Goal: Navigation & Orientation: Find specific page/section

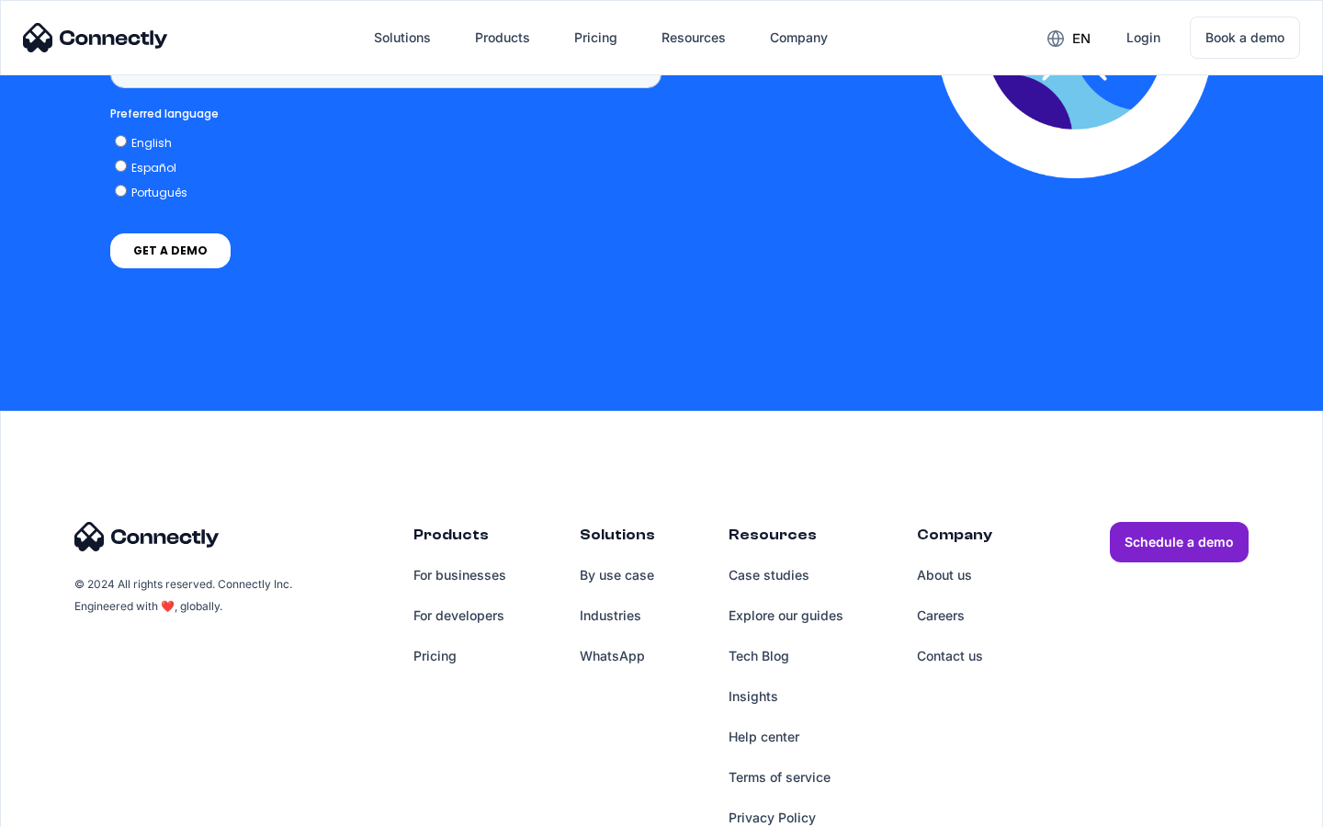
scroll to position [1392, 0]
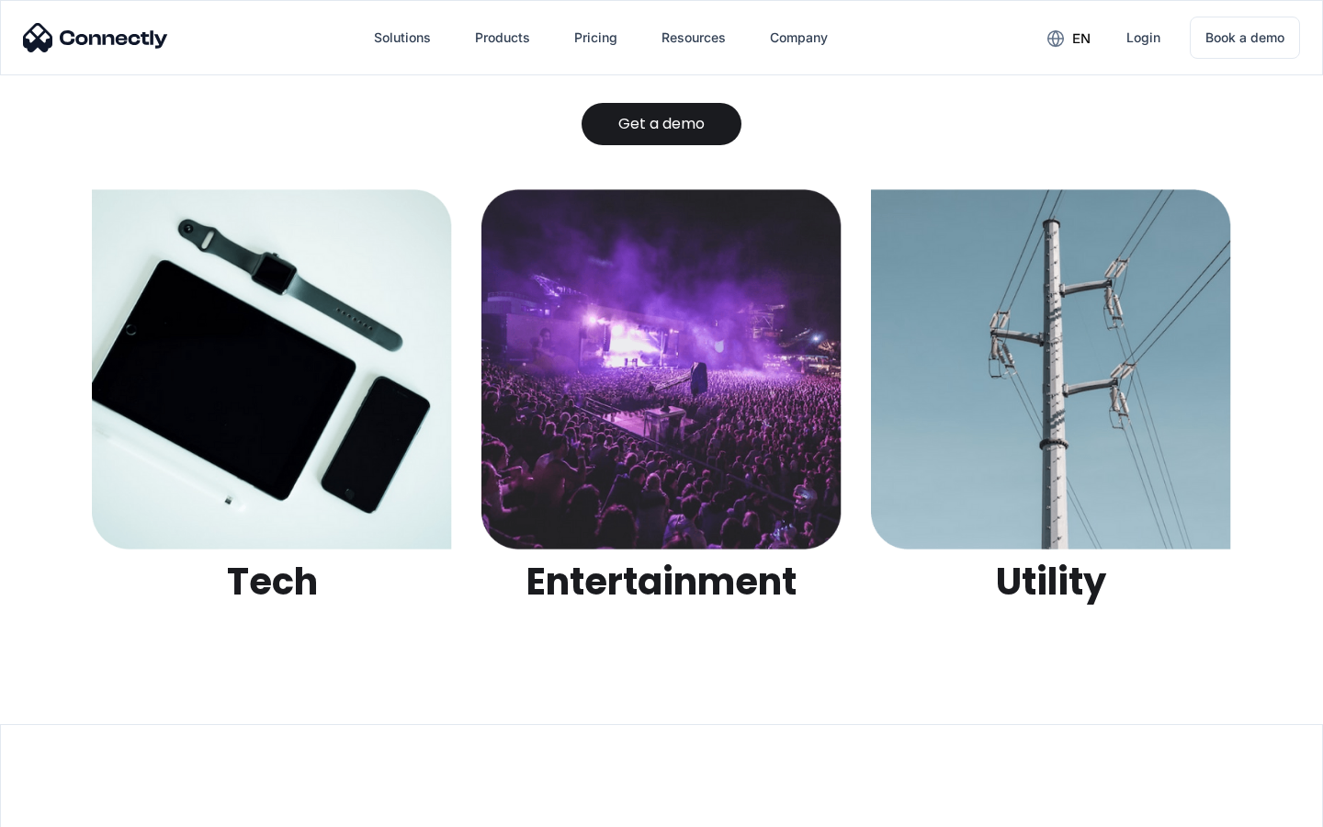
scroll to position [5795, 0]
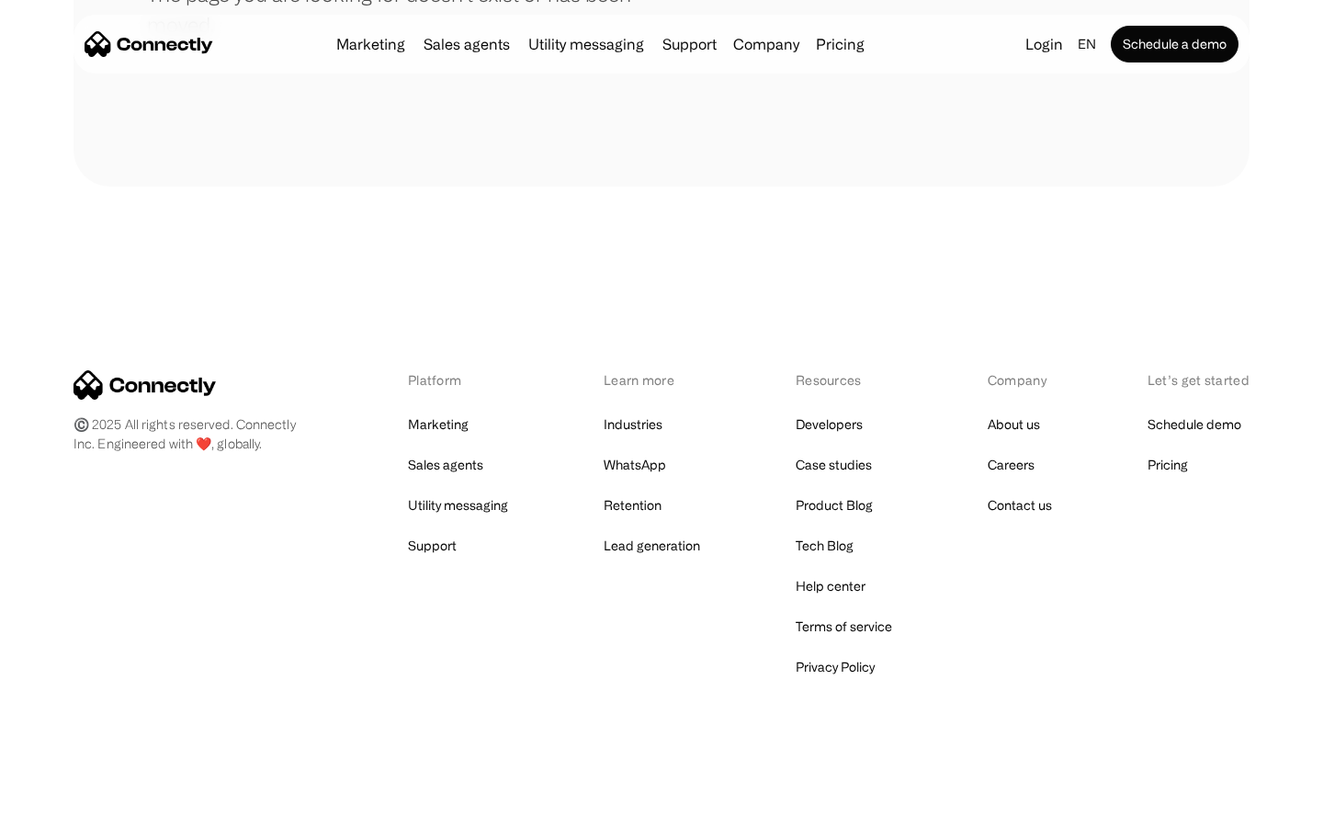
scroll to position [335, 0]
